Goal: Task Accomplishment & Management: Manage account settings

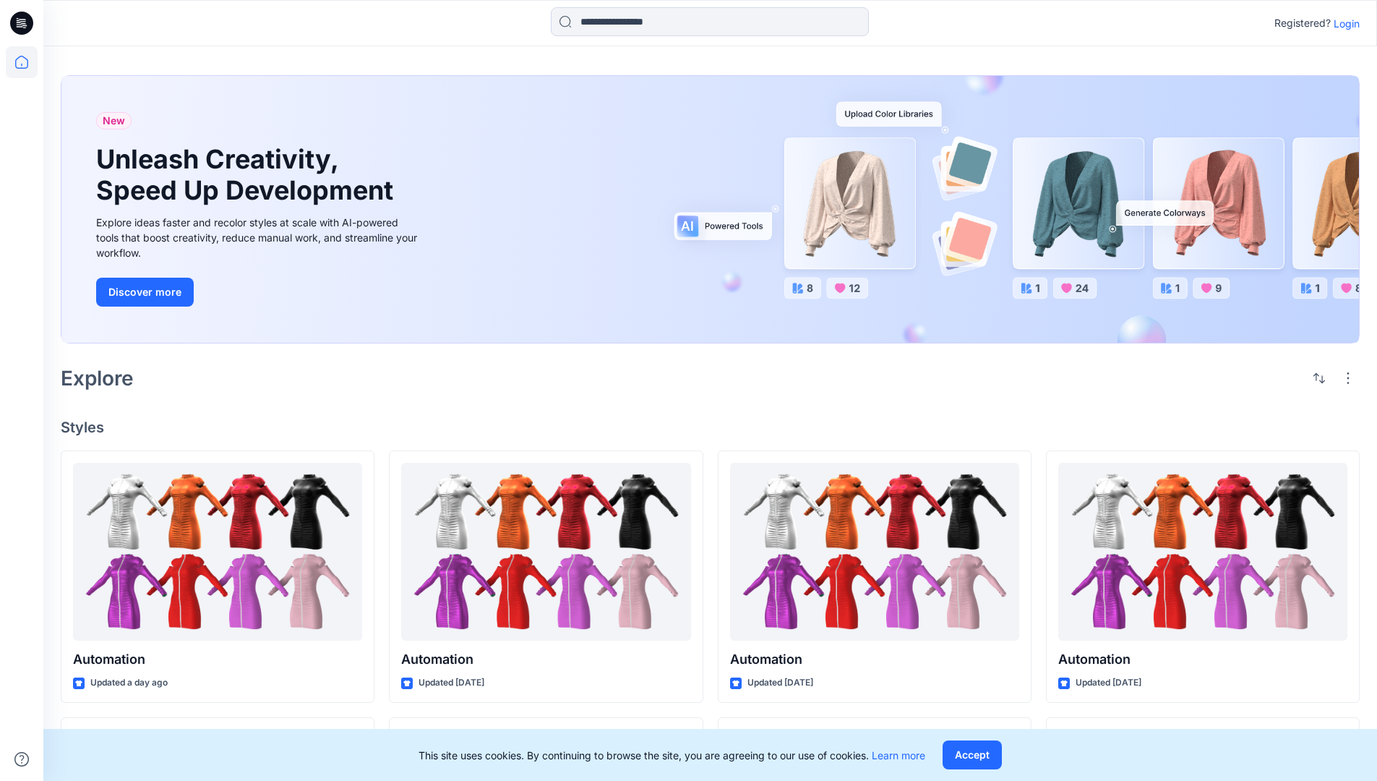
click at [1343, 23] on p "Login" at bounding box center [1347, 23] width 26 height 15
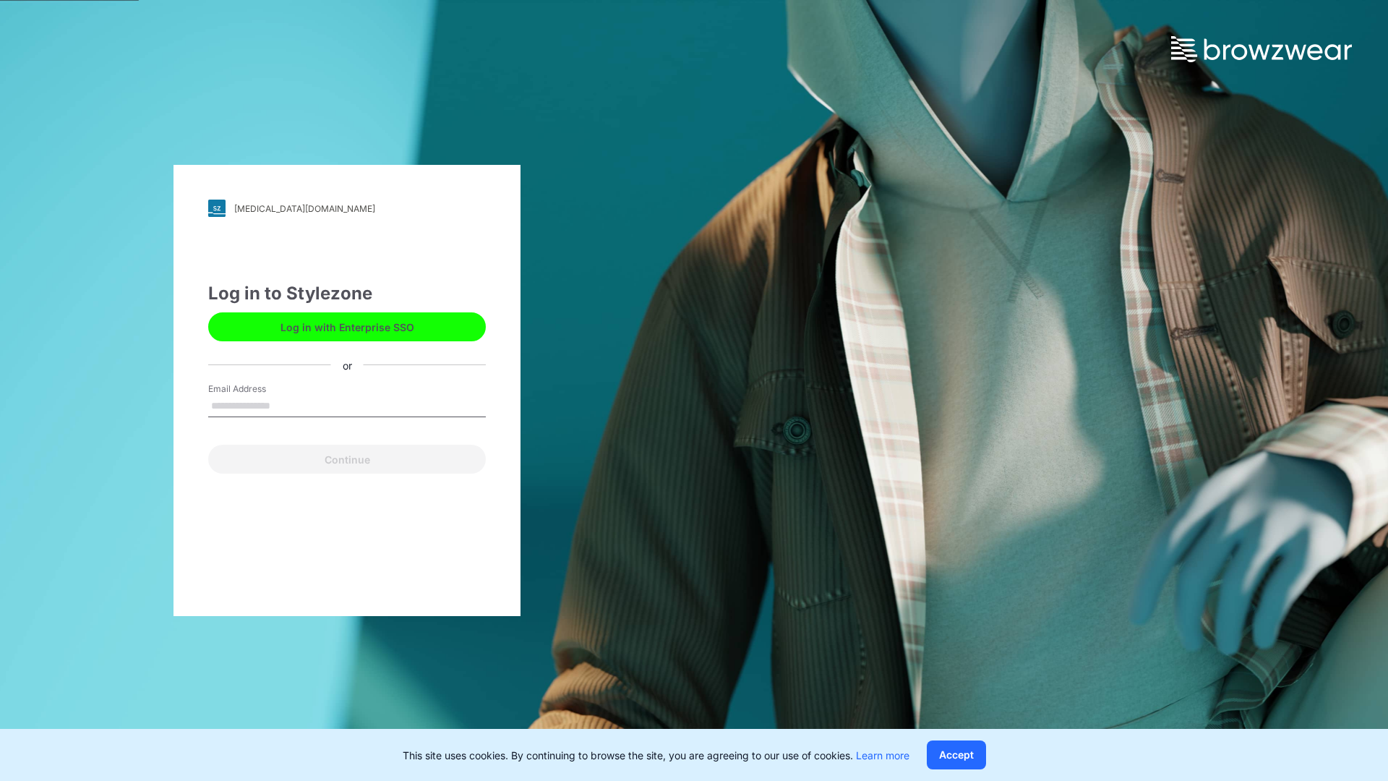
click at [286, 405] on input "Email Address" at bounding box center [347, 406] width 278 height 22
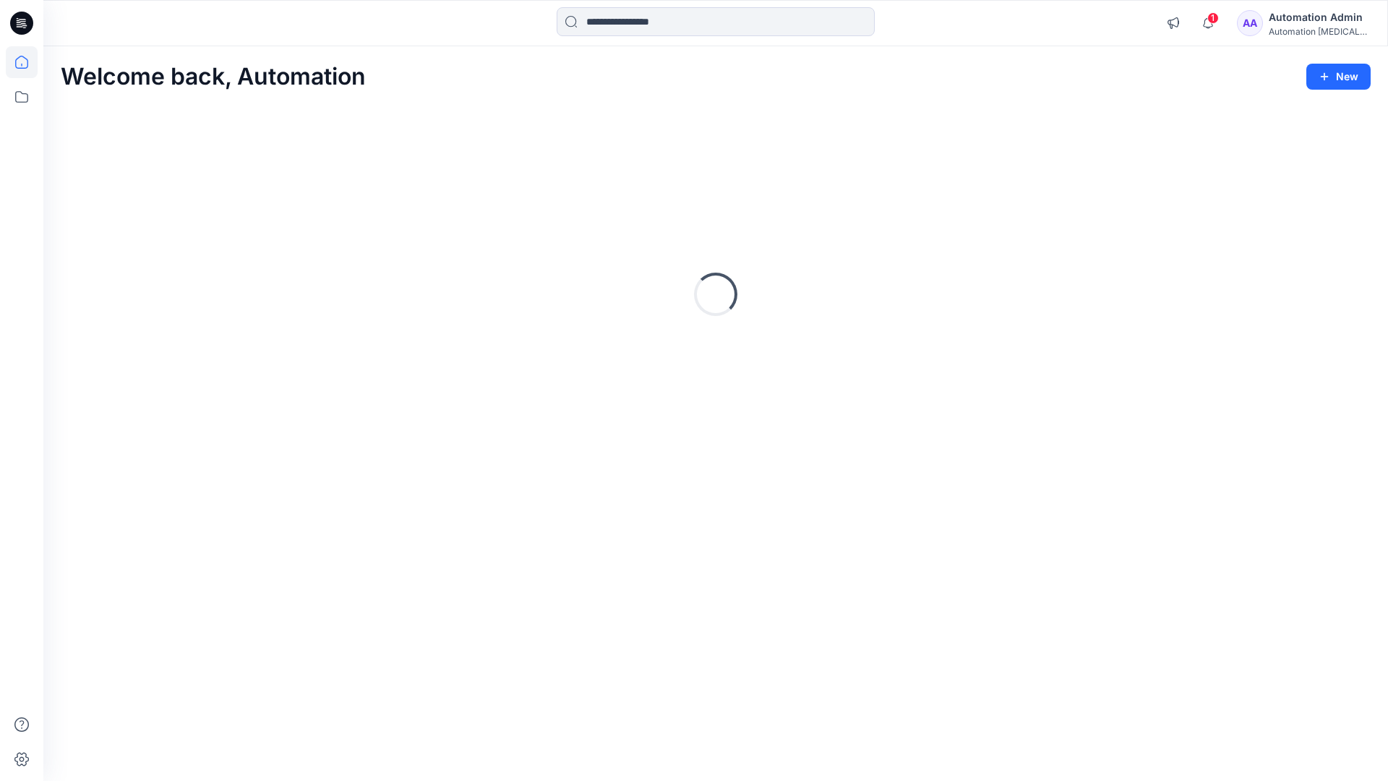
click at [27, 62] on icon at bounding box center [21, 62] width 13 height 13
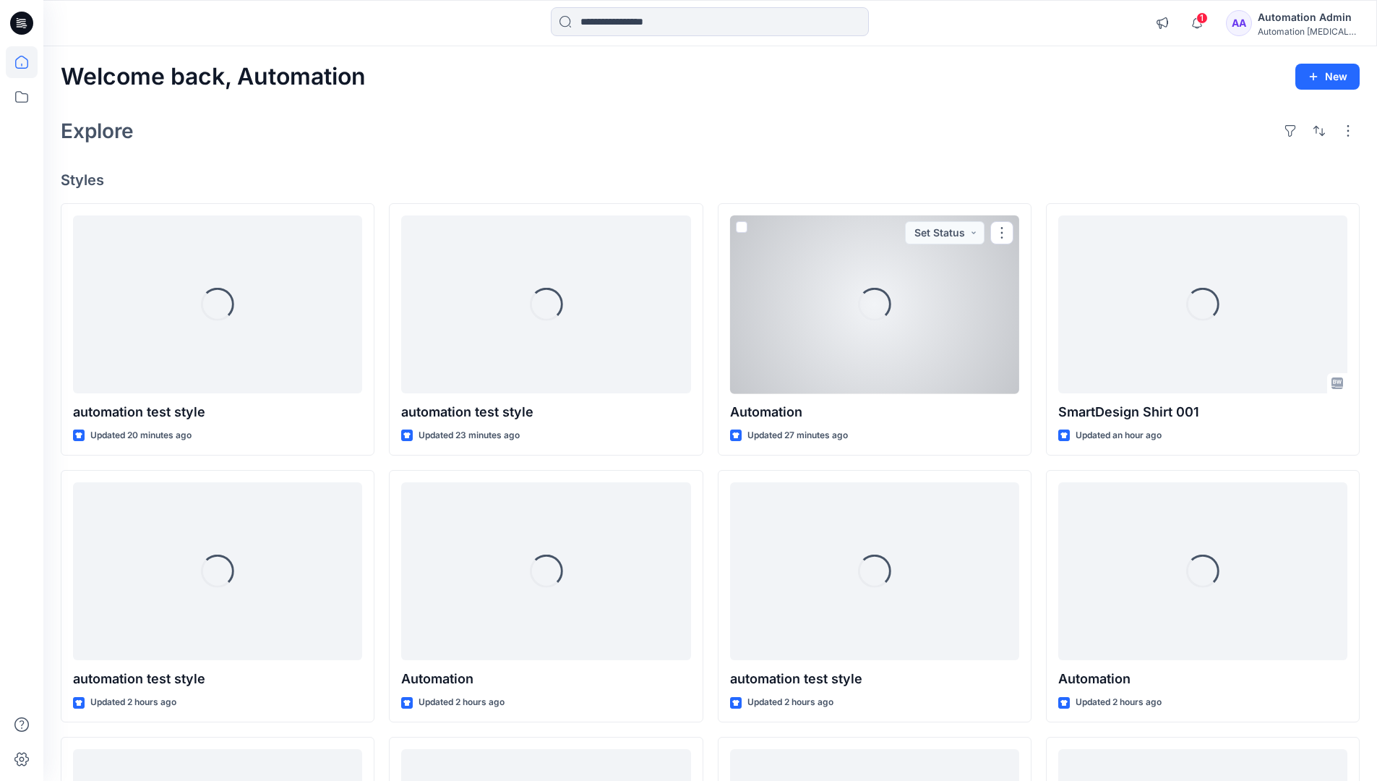
click at [1297, 24] on div "Automation Admin" at bounding box center [1308, 17] width 101 height 17
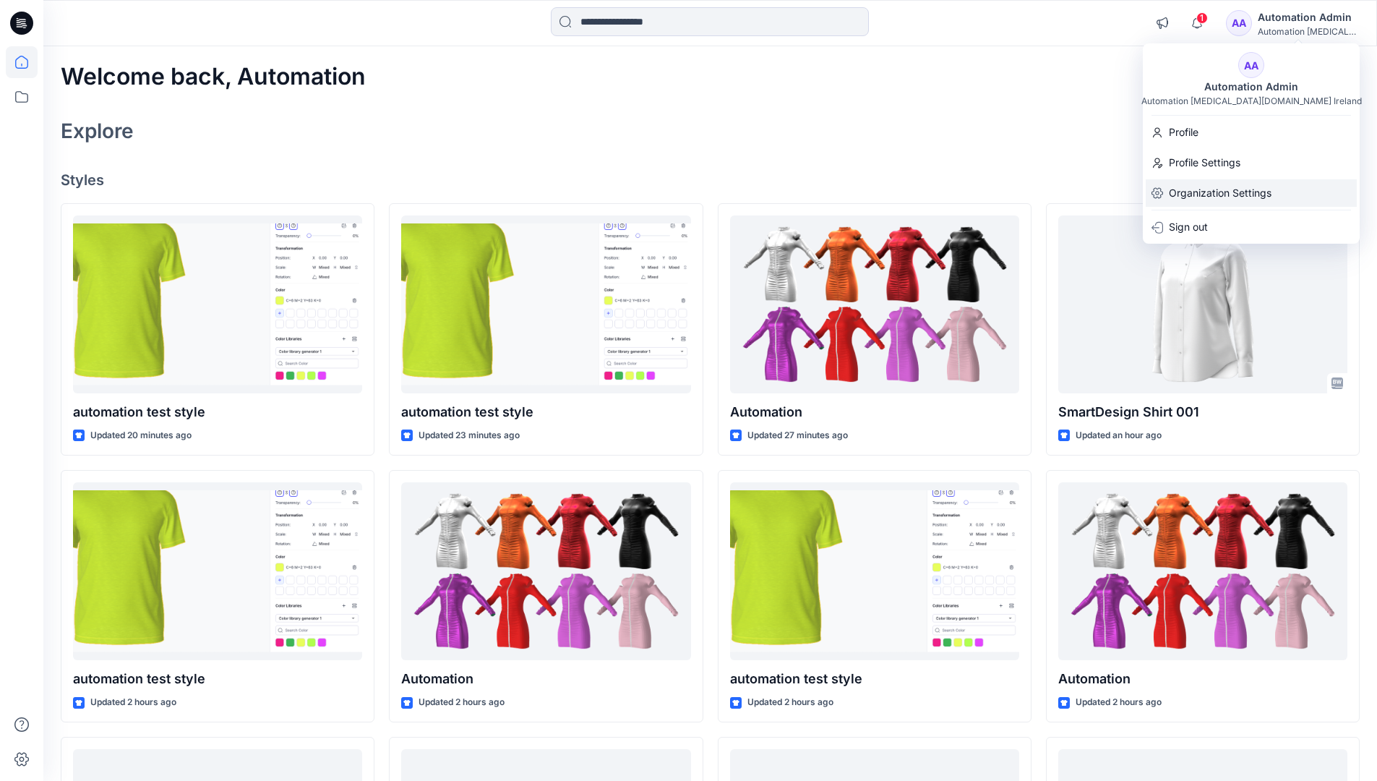
click at [1223, 196] on p "Organization Settings" at bounding box center [1220, 192] width 103 height 27
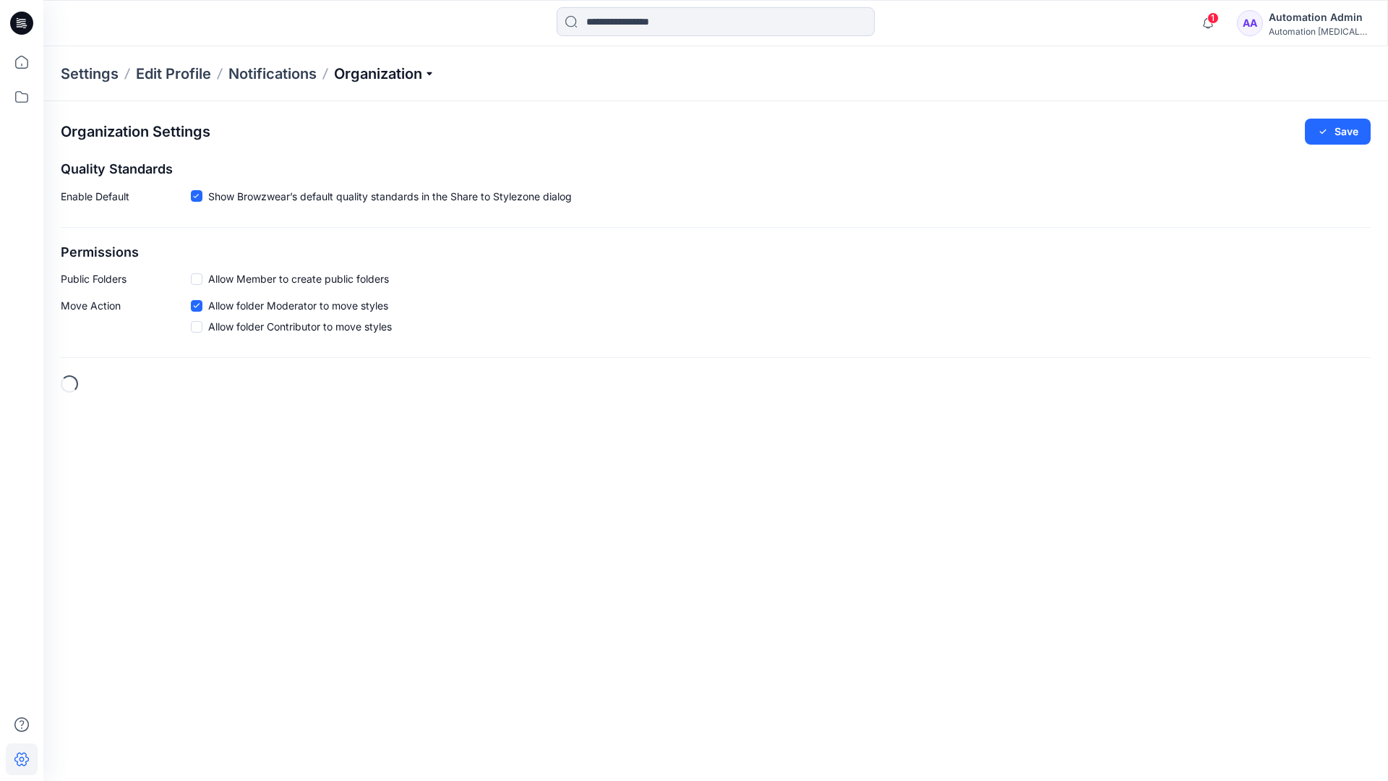
click at [412, 79] on p "Organization" at bounding box center [384, 74] width 101 height 20
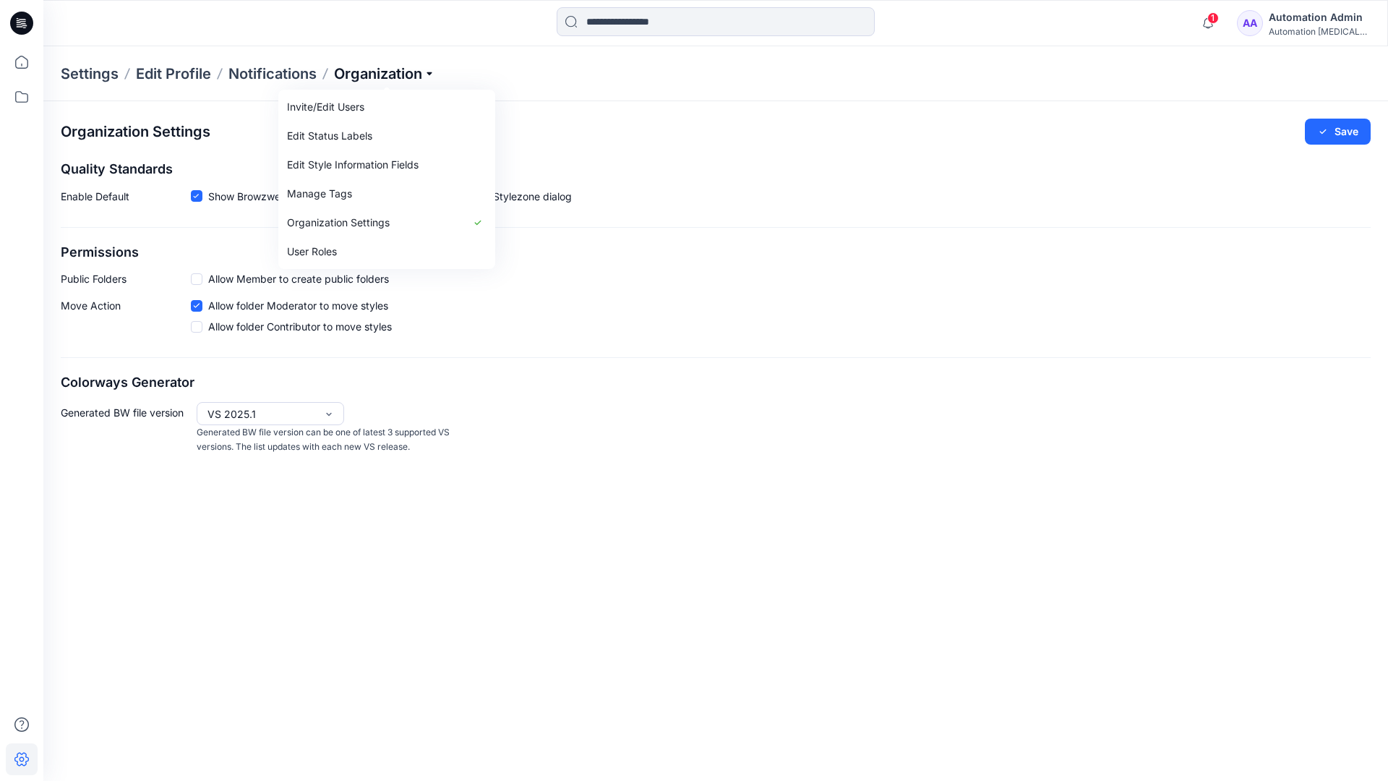
click at [408, 74] on p "Organization" at bounding box center [384, 74] width 101 height 20
click at [196, 281] on span at bounding box center [197, 279] width 12 height 12
click at [1347, 132] on button "Save" at bounding box center [1338, 132] width 66 height 26
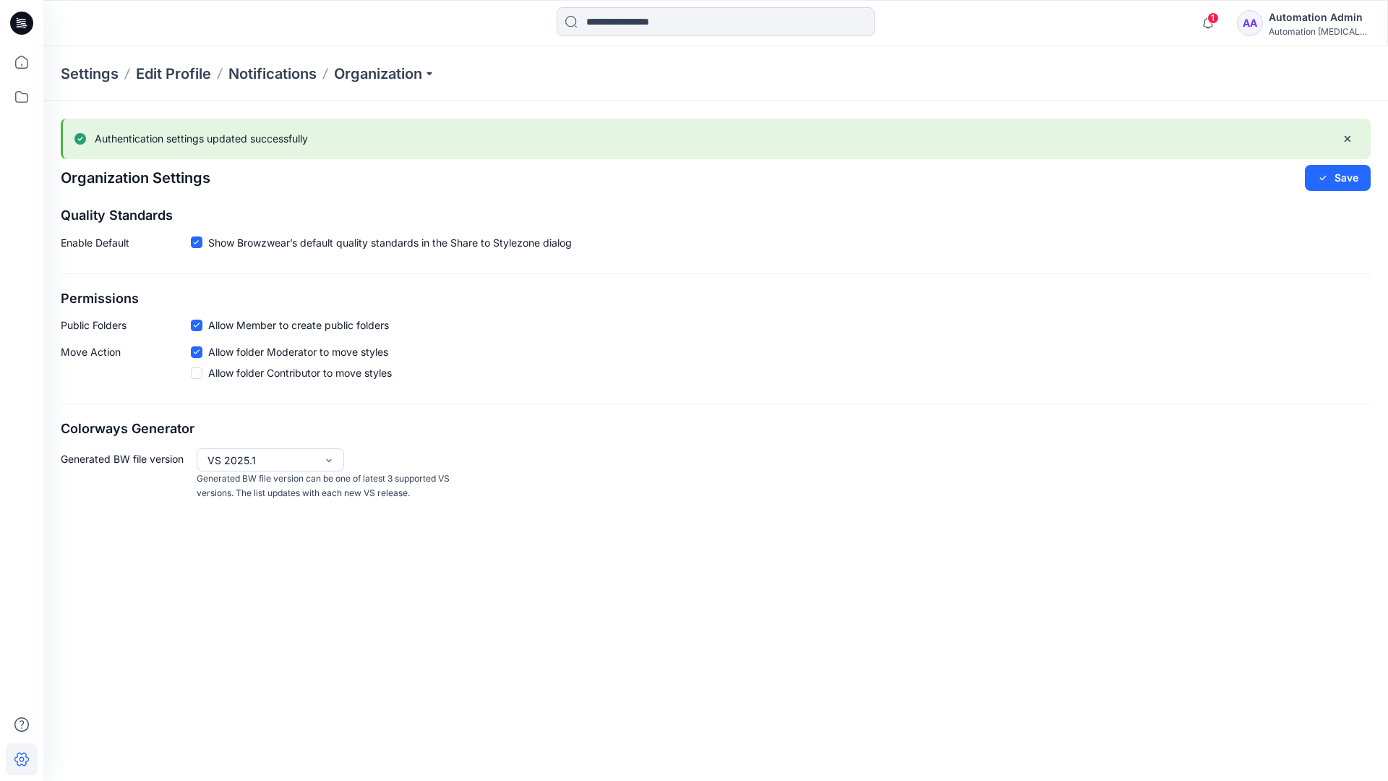
click at [198, 325] on icon at bounding box center [197, 325] width 6 height 4
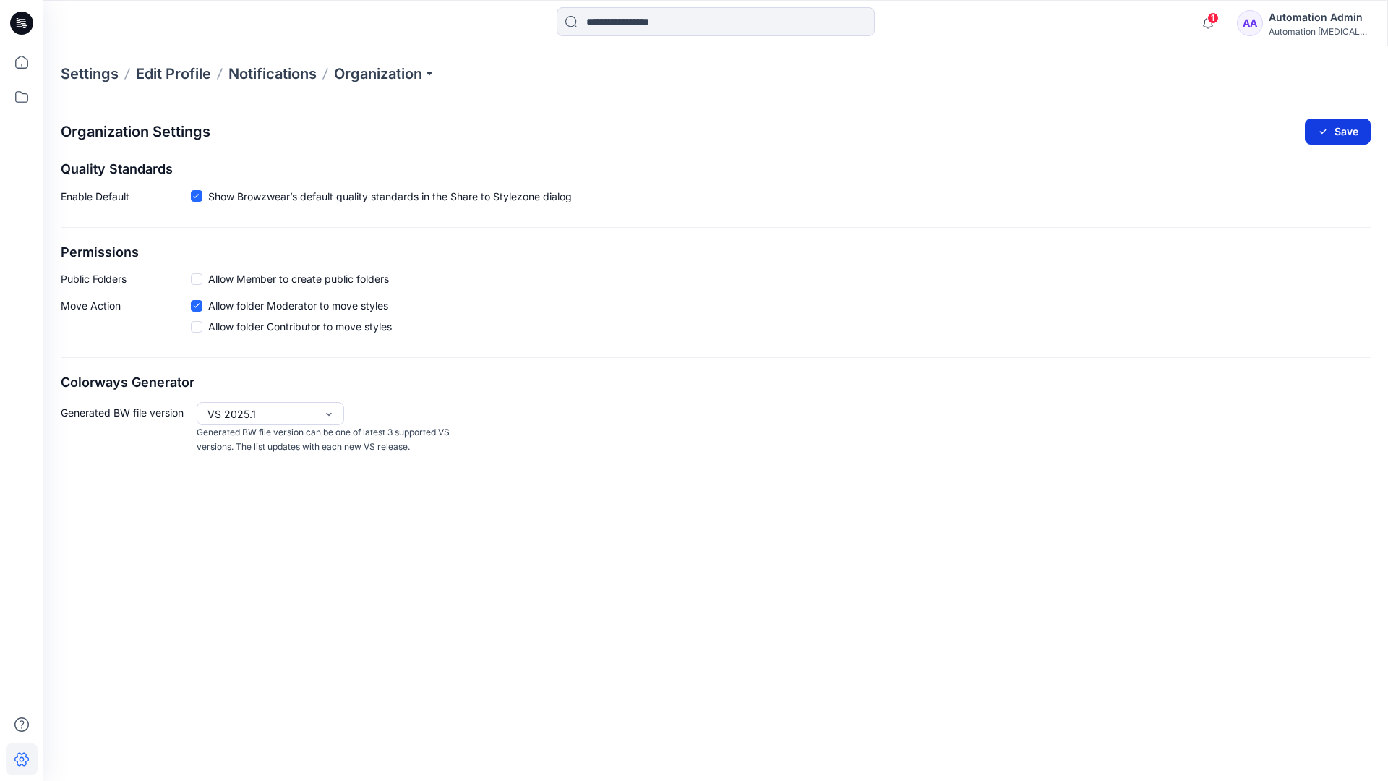
click at [1346, 129] on button "Save" at bounding box center [1338, 132] width 66 height 26
click at [196, 196] on icon at bounding box center [196, 196] width 7 height 5
click at [1340, 128] on button "Save" at bounding box center [1338, 132] width 66 height 26
click at [197, 198] on span at bounding box center [197, 198] width 12 height 12
click at [1353, 126] on button "Save" at bounding box center [1338, 132] width 66 height 26
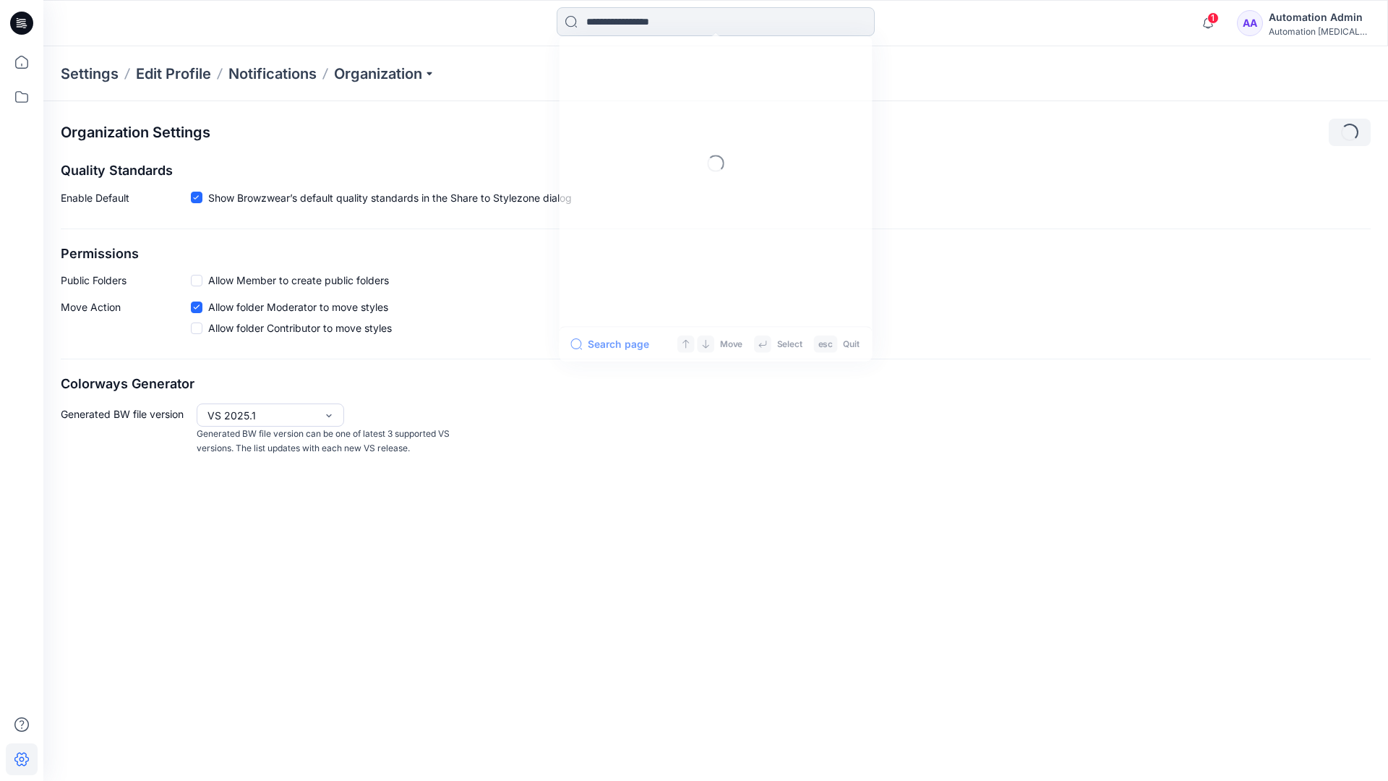
click at [654, 22] on input at bounding box center [716, 21] width 318 height 29
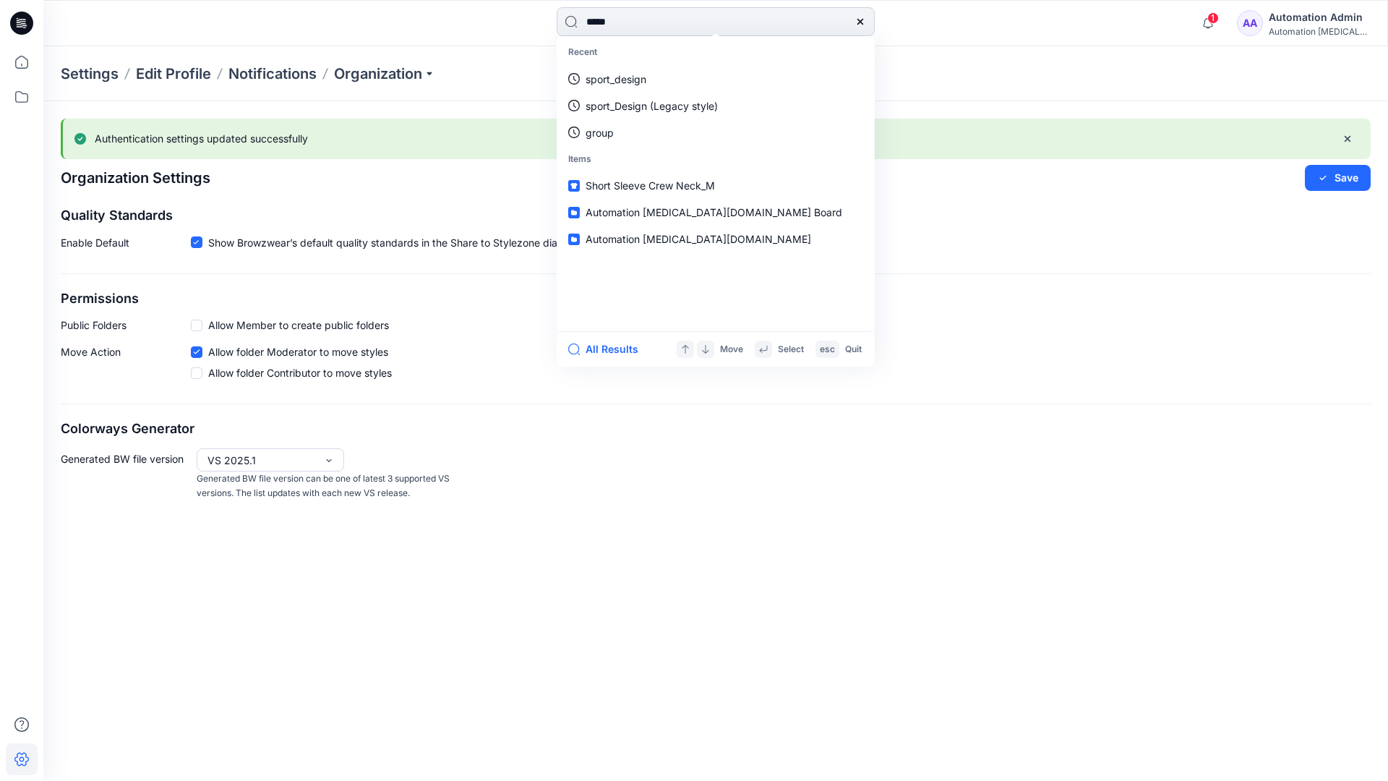
type input "****"
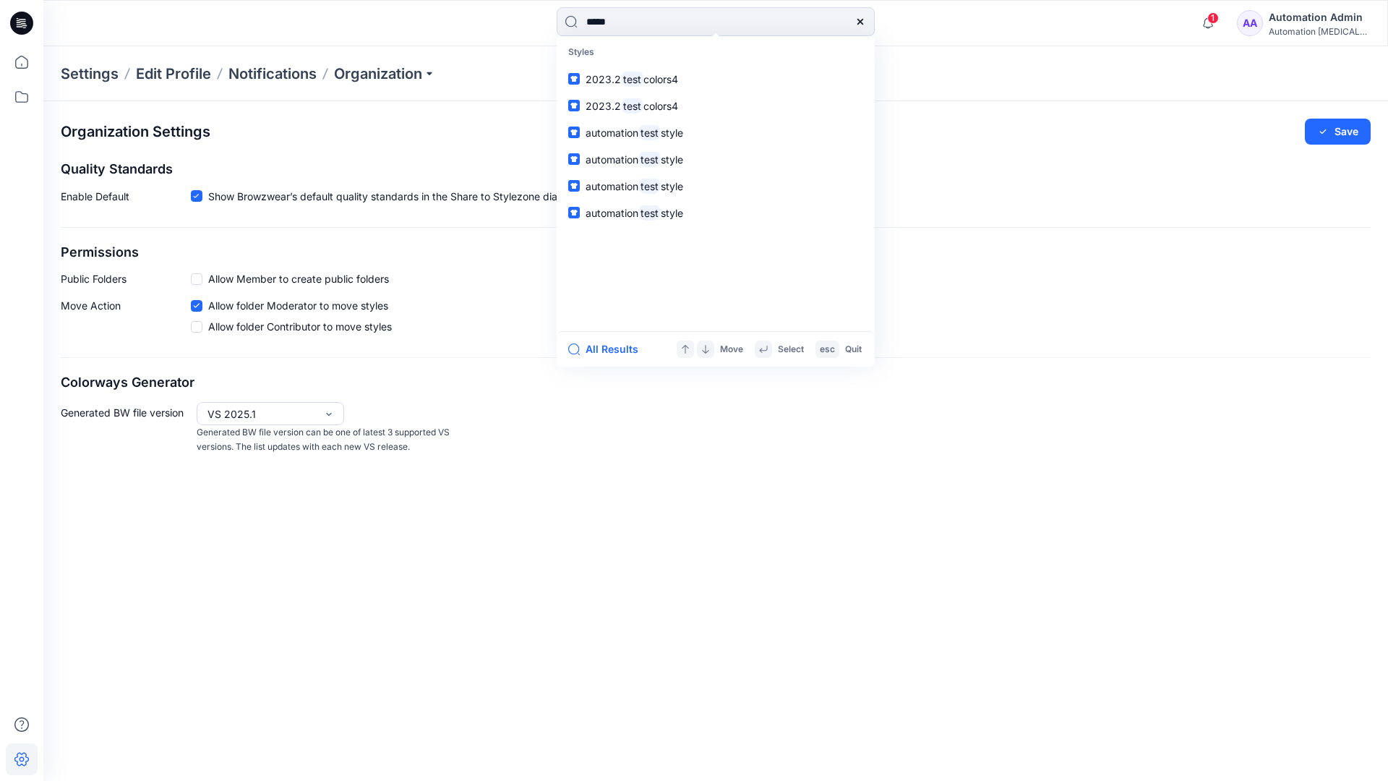
click at [861, 22] on icon at bounding box center [861, 22] width 12 height 12
click at [810, 15] on input at bounding box center [716, 21] width 318 height 29
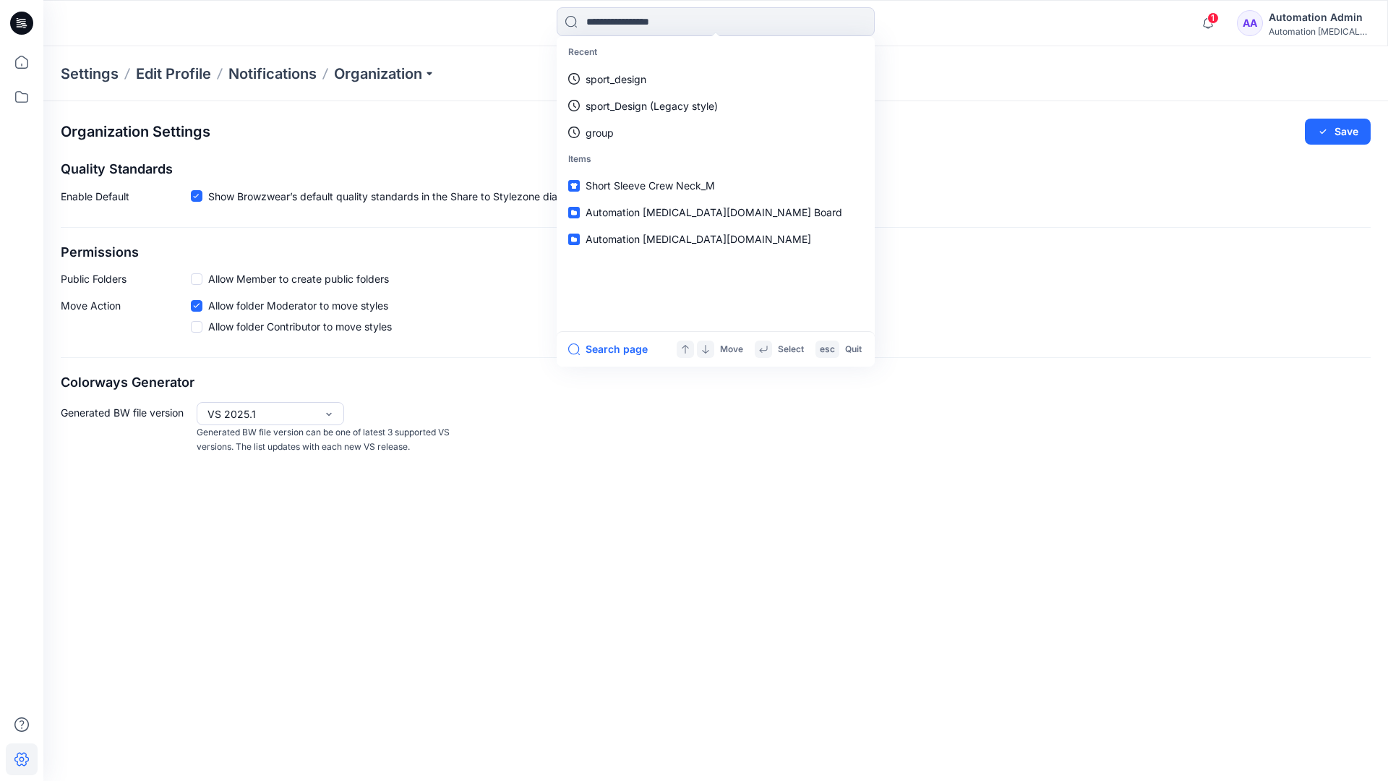
click at [1302, 15] on div "Automation Admin" at bounding box center [1319, 17] width 101 height 17
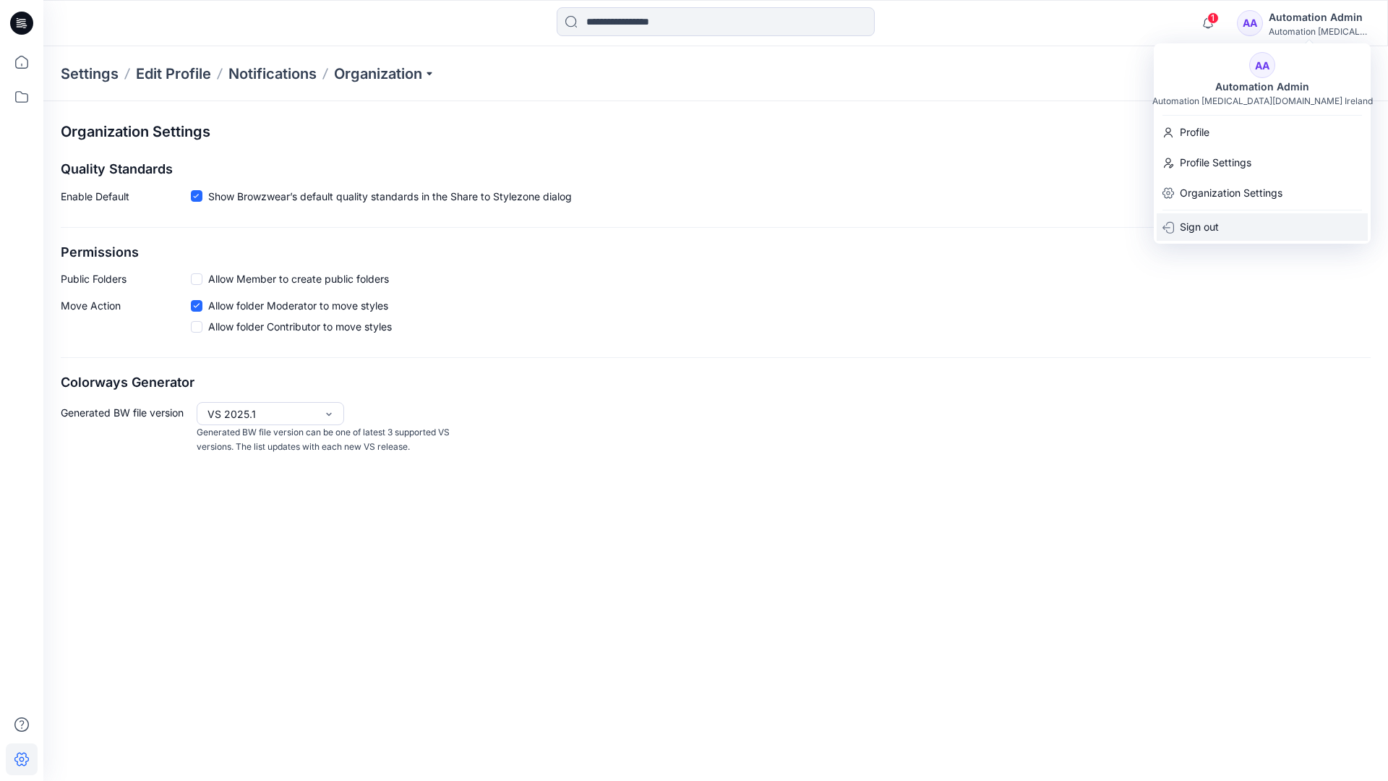
click at [1221, 223] on div "Sign out" at bounding box center [1262, 226] width 211 height 27
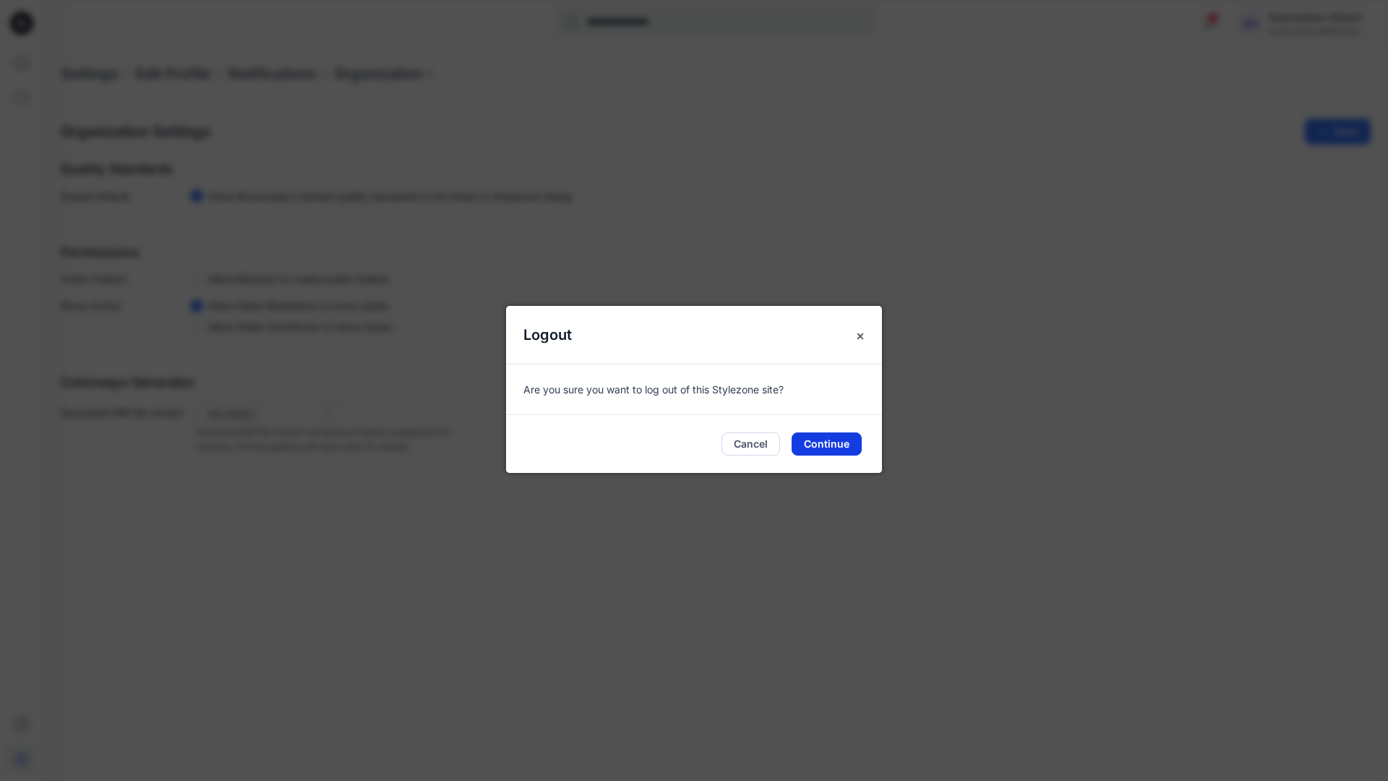
click at [828, 437] on button "Continue" at bounding box center [827, 443] width 70 height 23
